Goal: Information Seeking & Learning: Learn about a topic

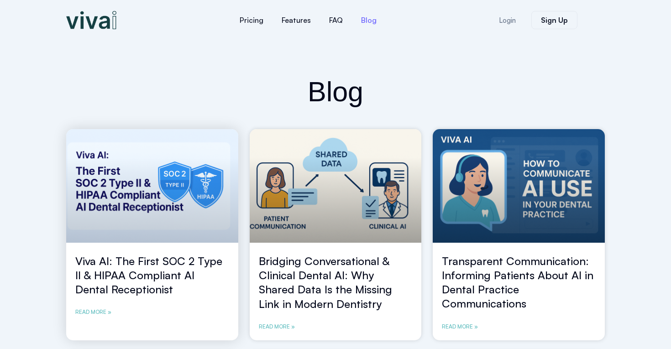
click at [97, 296] on link "Viva AI: The First SOC 2 Type II & HIPAA Compliant AI Dental Receptionist" at bounding box center [148, 275] width 147 height 42
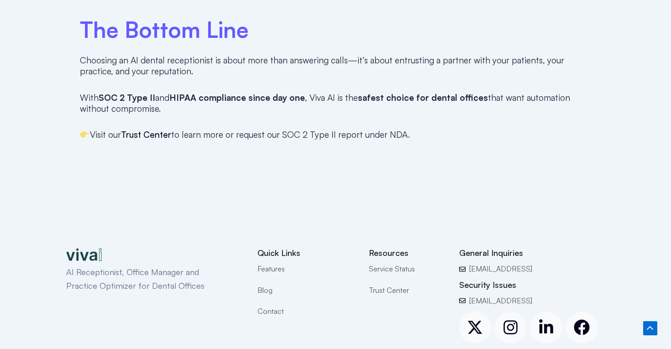
scroll to position [1419, 0]
